Goal: Information Seeking & Learning: Learn about a topic

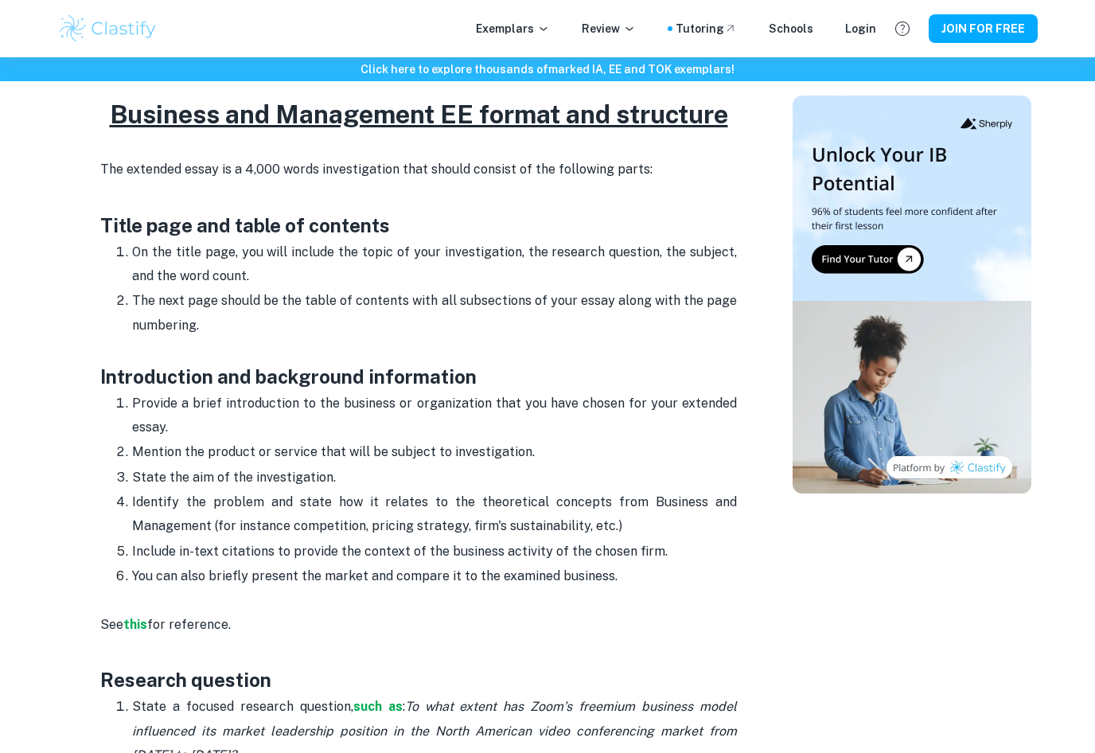
scroll to position [731, 0]
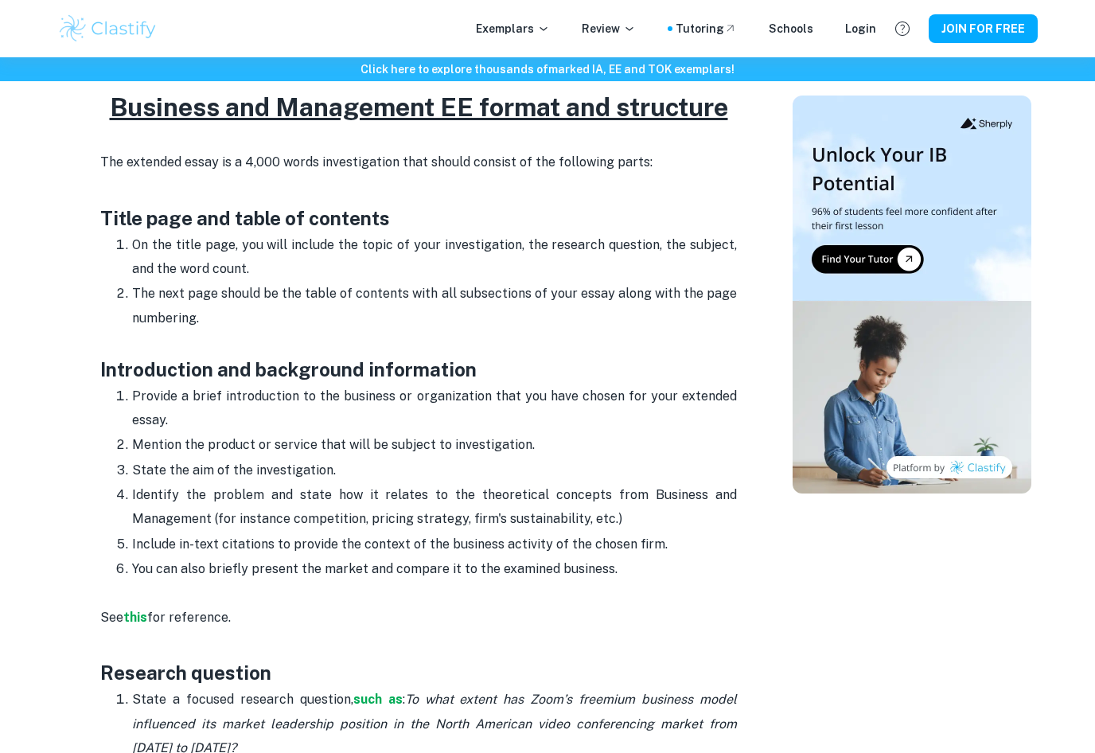
drag, startPoint x: 106, startPoint y: 158, endPoint x: 435, endPoint y: 626, distance: 571.7
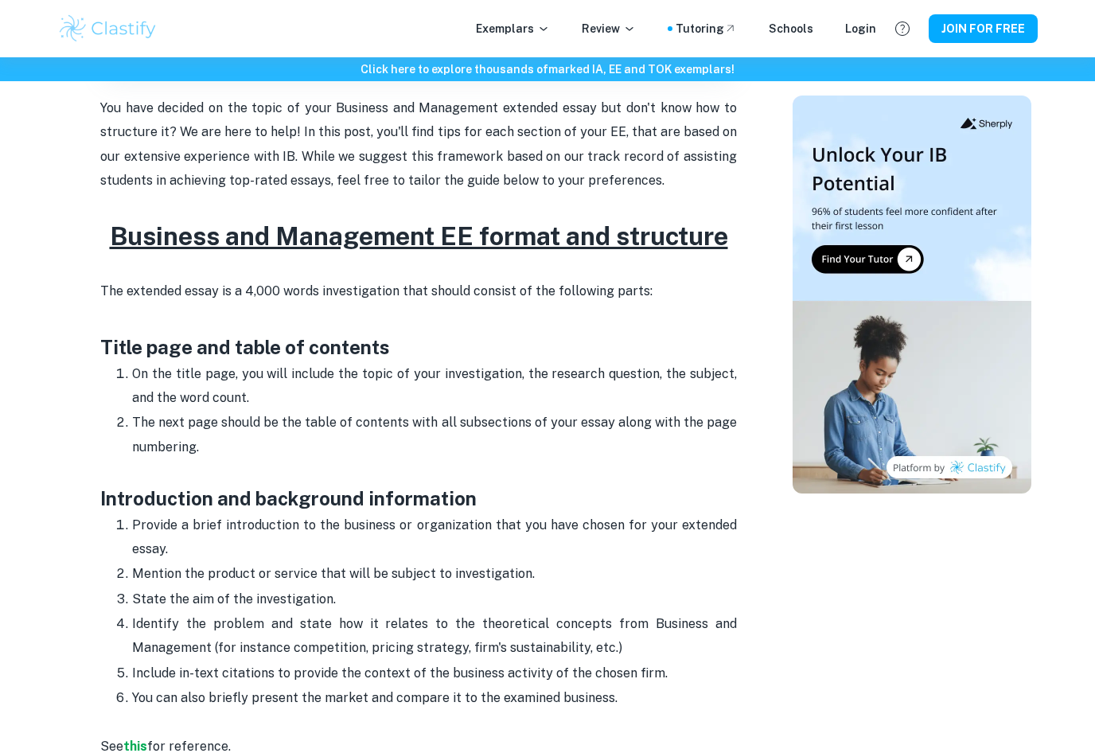
scroll to position [605, 0]
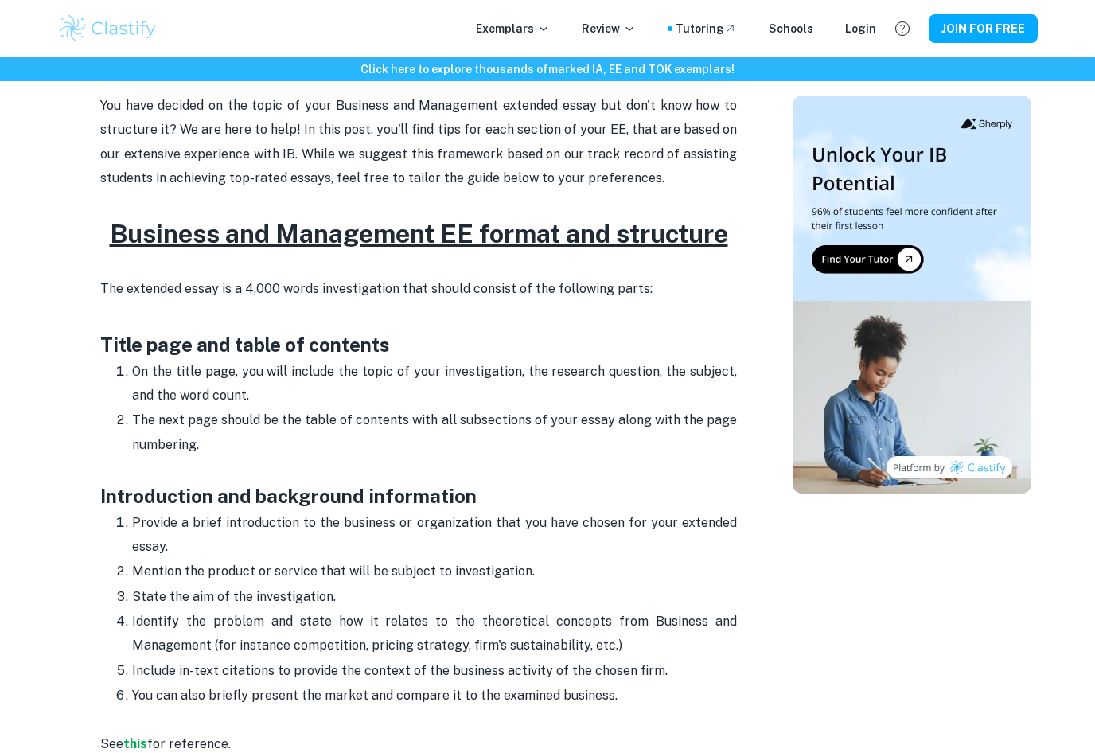
copy div "he extended essay is a 4,000 words investigation that should consist of the fol…"
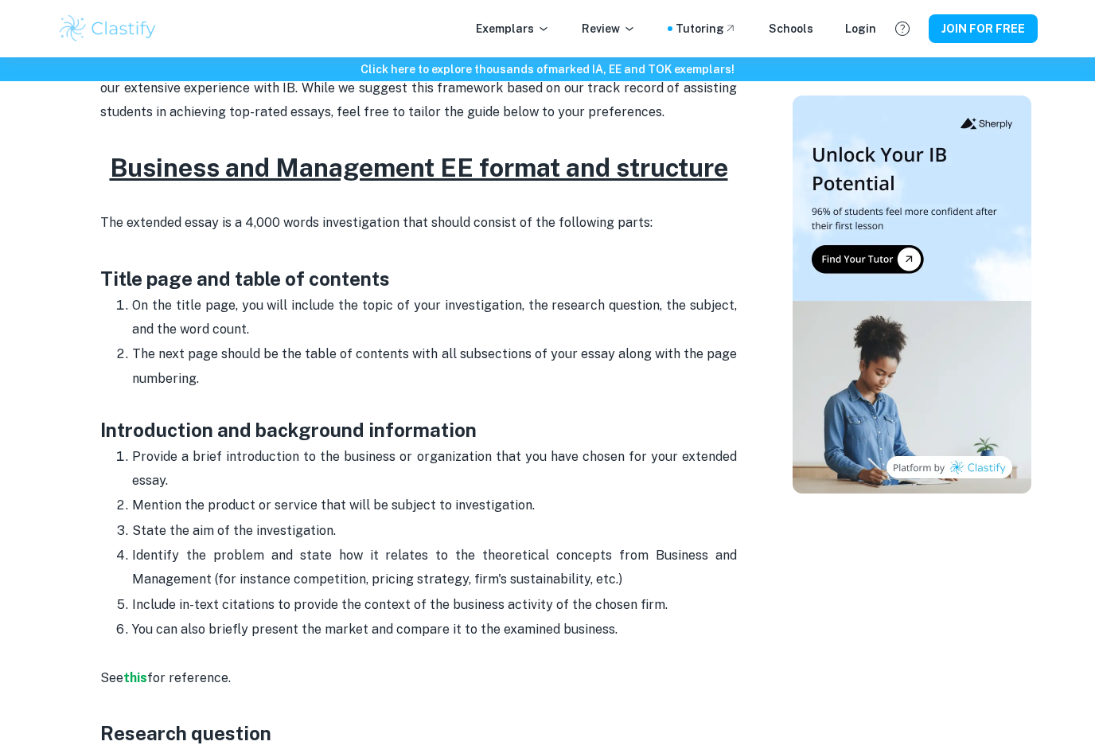
scroll to position [673, 0]
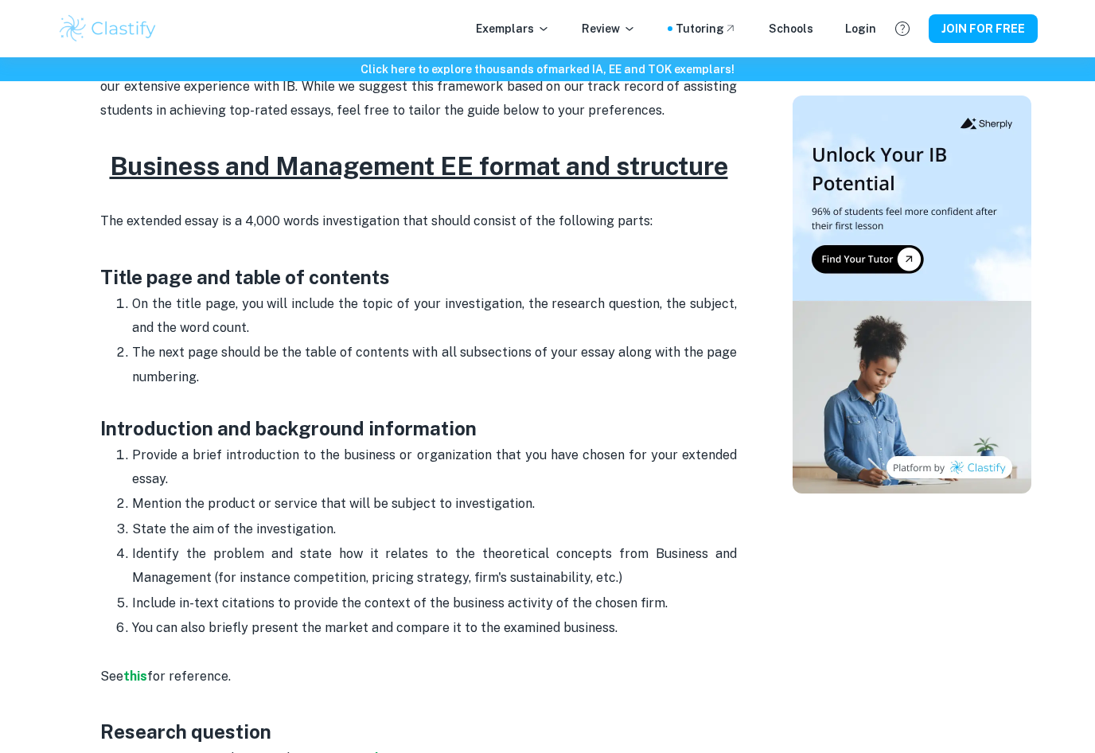
drag, startPoint x: 435, startPoint y: 626, endPoint x: 138, endPoint y: 383, distance: 384.1
click at [138, 383] on p "The next page should be the table of contents with all subsections of your essa…" at bounding box center [434, 377] width 605 height 72
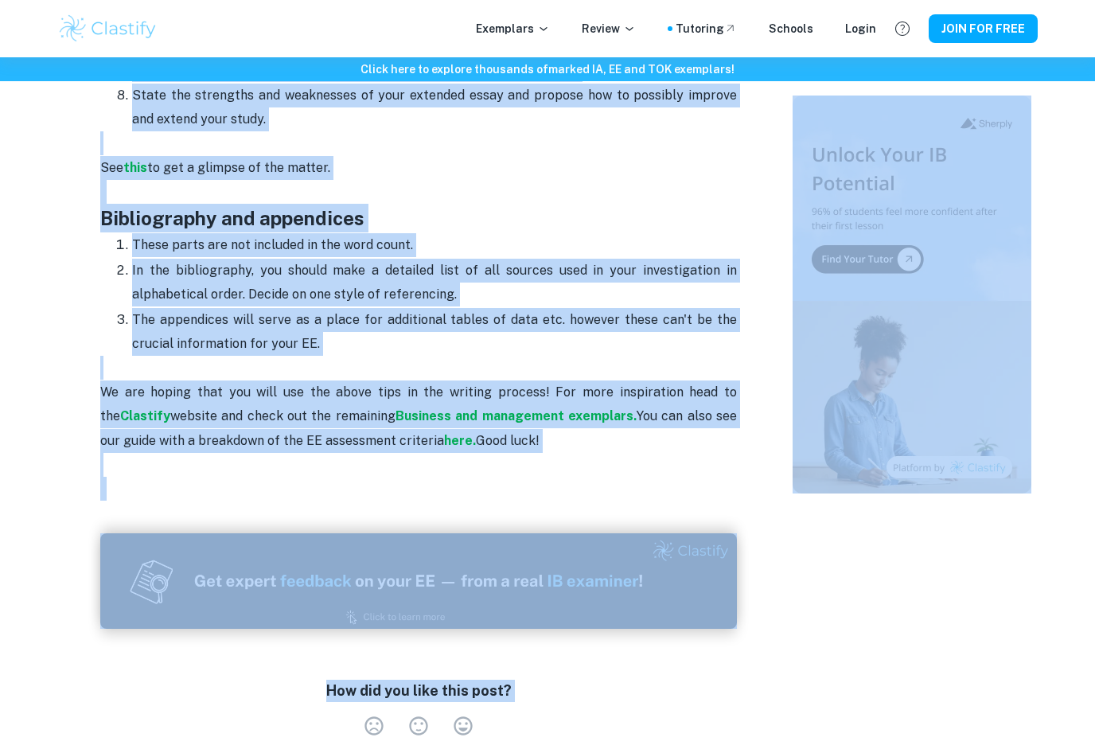
scroll to position [2652, 0]
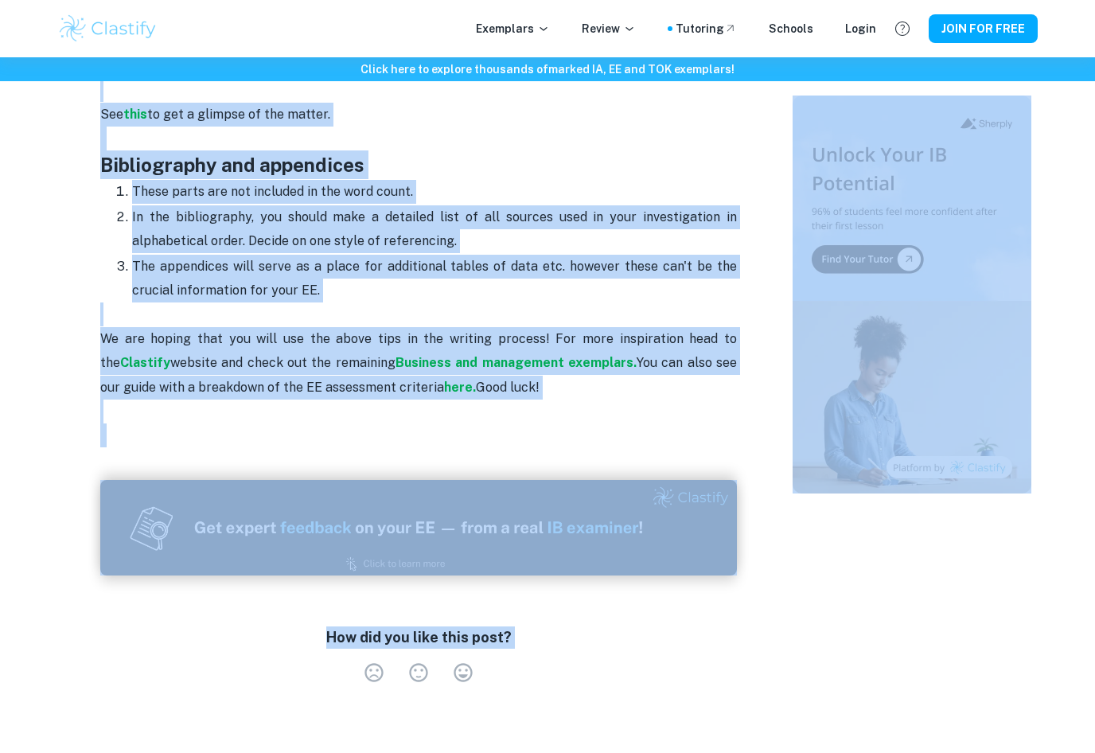
drag, startPoint x: 94, startPoint y: 269, endPoint x: 374, endPoint y: 165, distance: 299.0
copy div "Title page and table of contents On the title page, you will include the topic …"
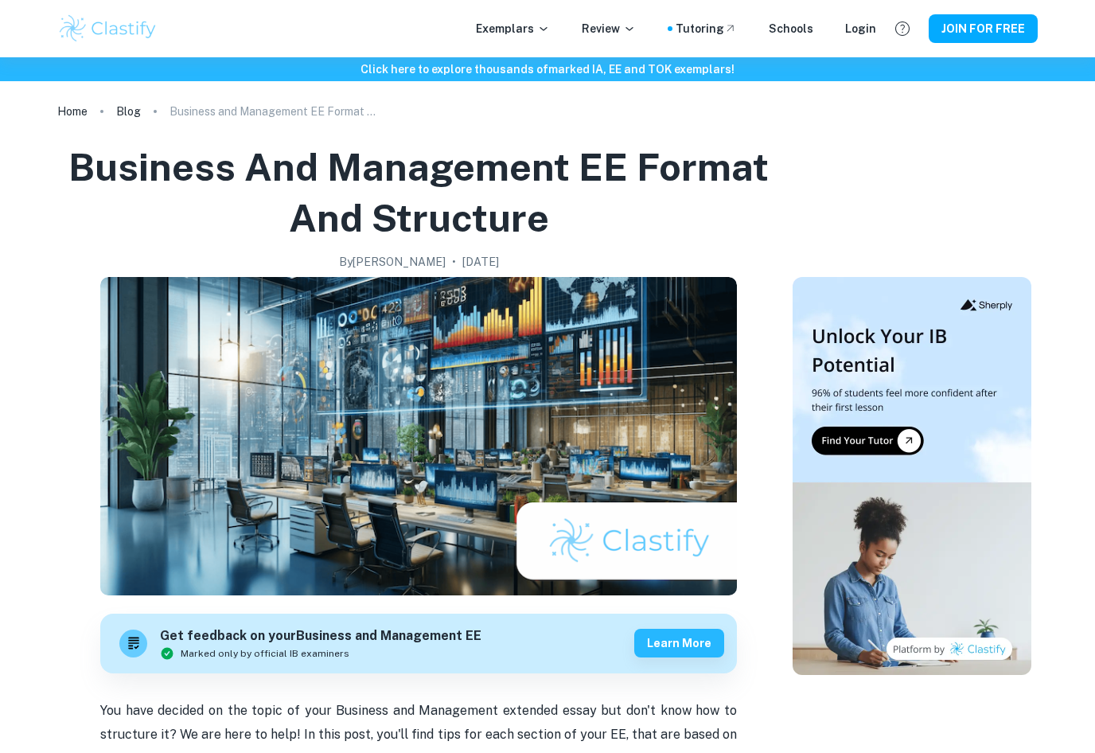
scroll to position [2565, 0]
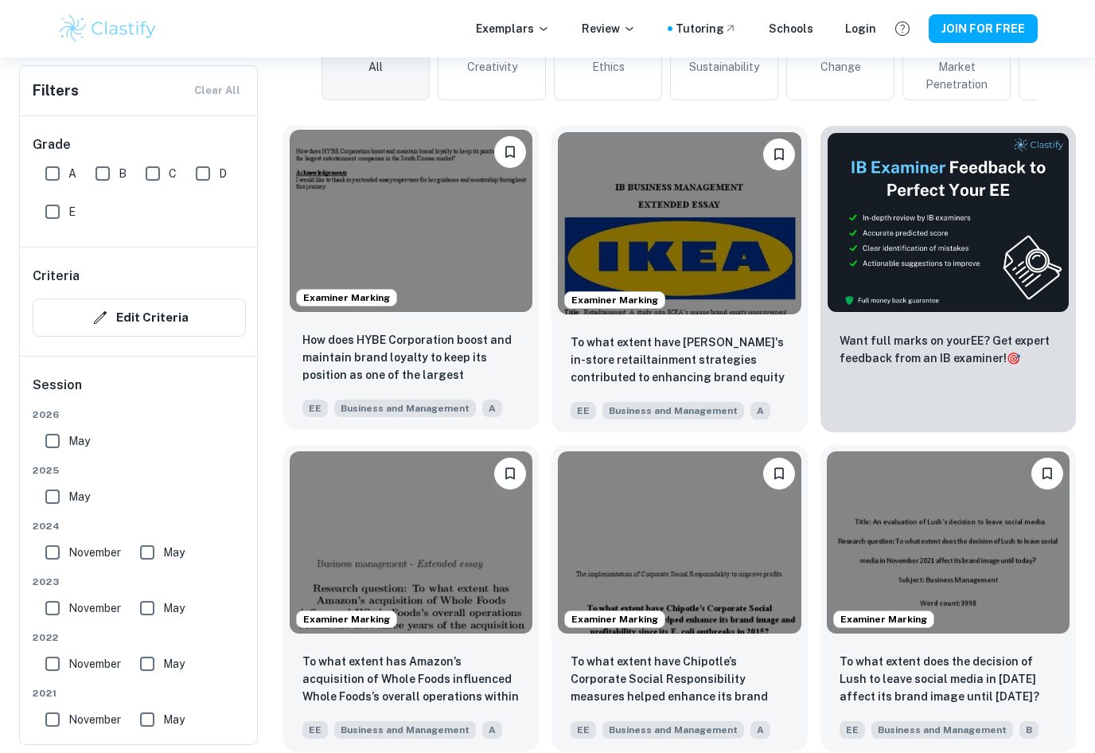
scroll to position [437, 0]
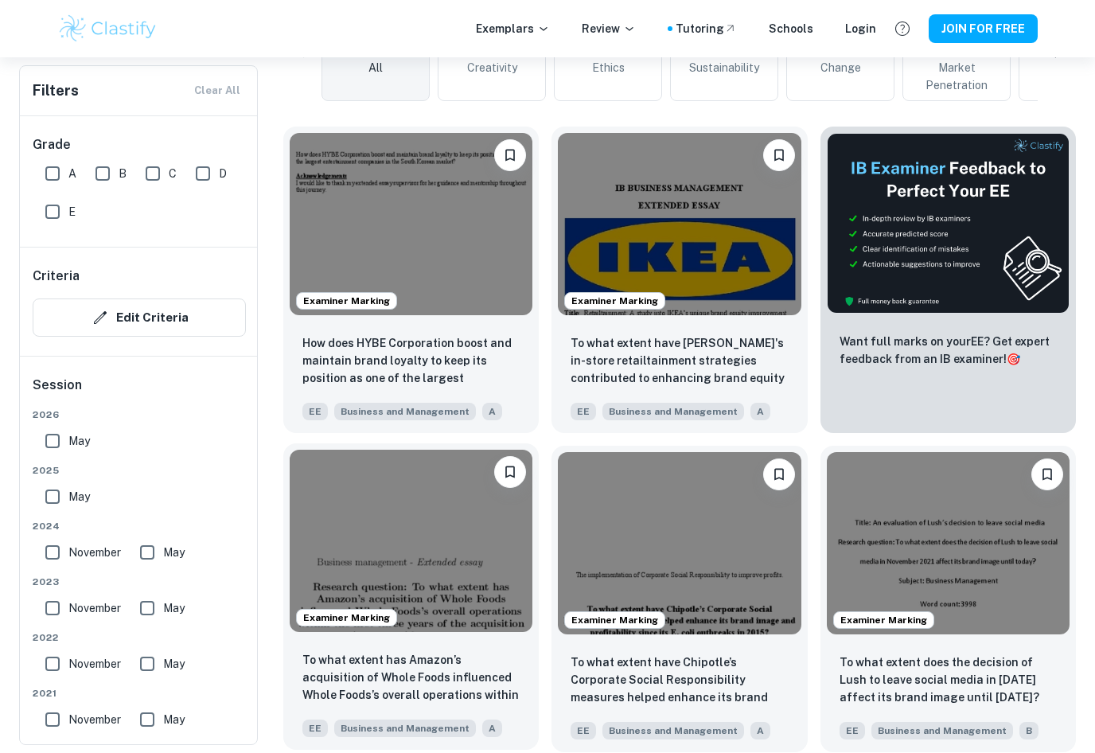
click at [438, 556] on img at bounding box center [411, 541] width 243 height 182
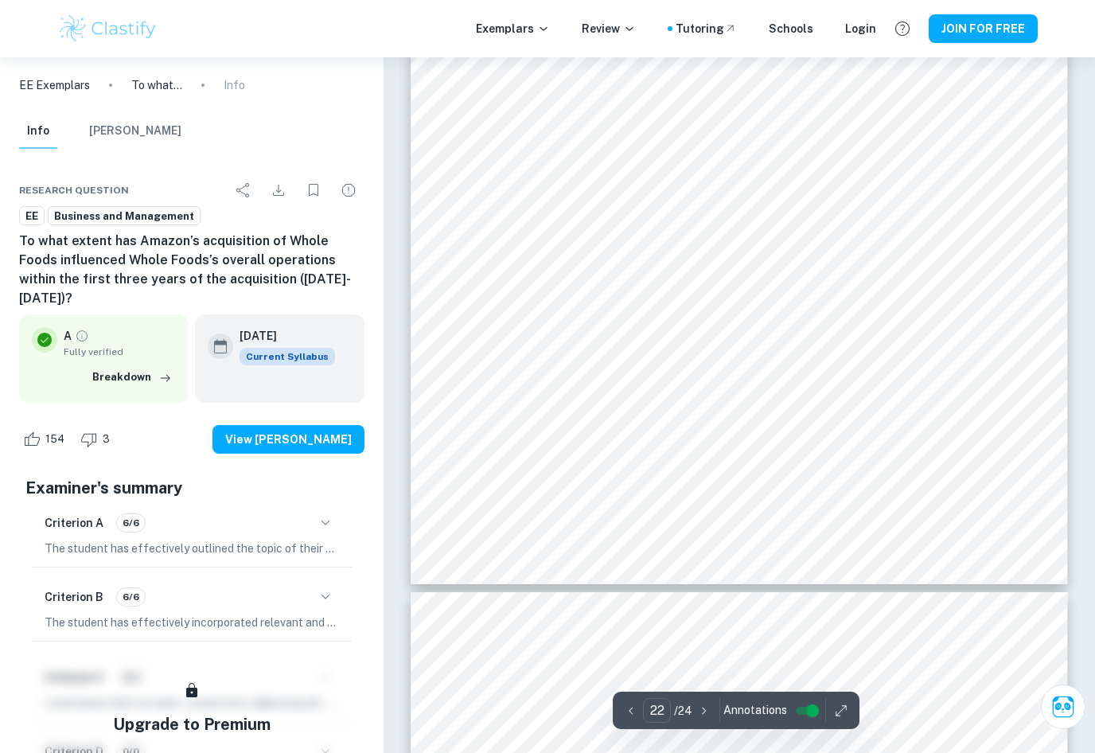
scroll to position [18895, 0]
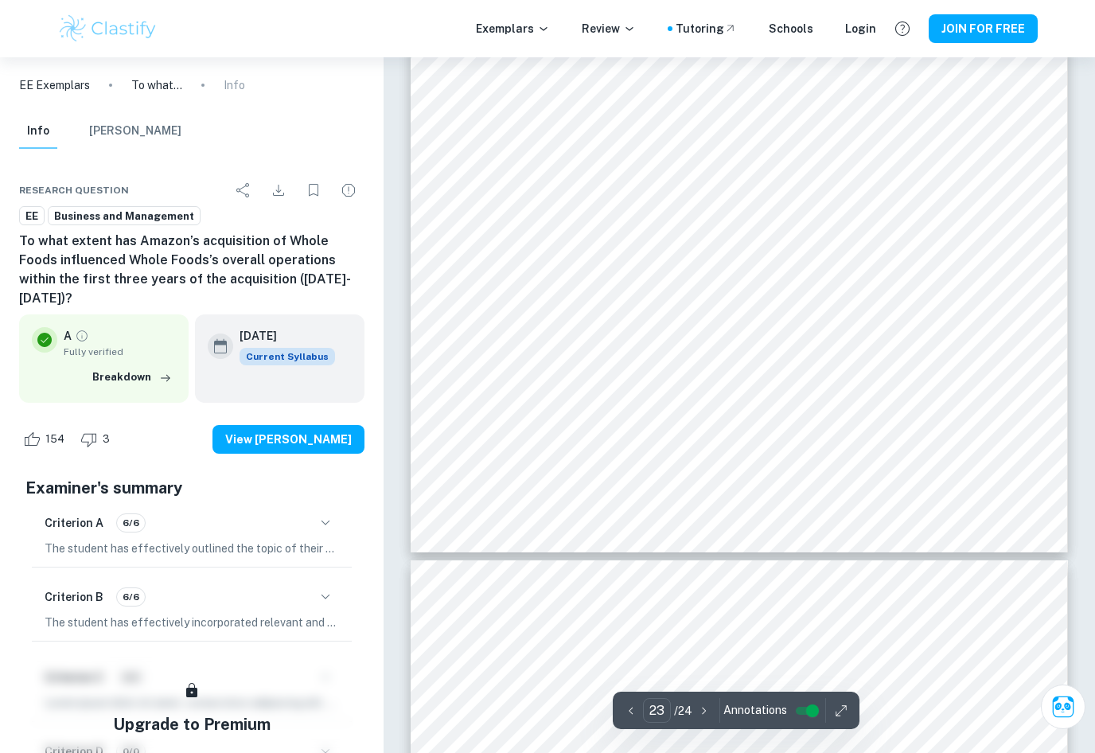
type input "24"
